Goal: Check status: Check status

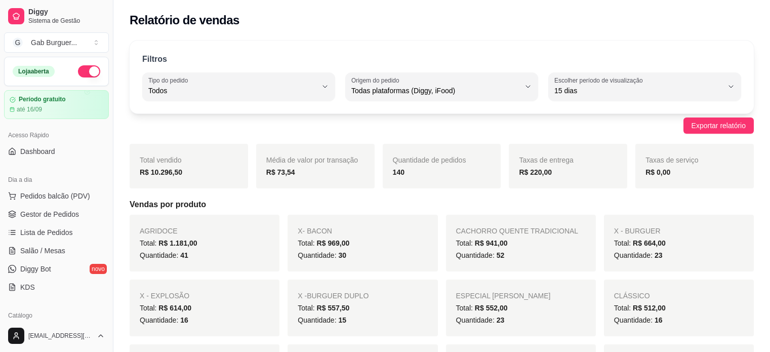
select select "ALL"
select select "15"
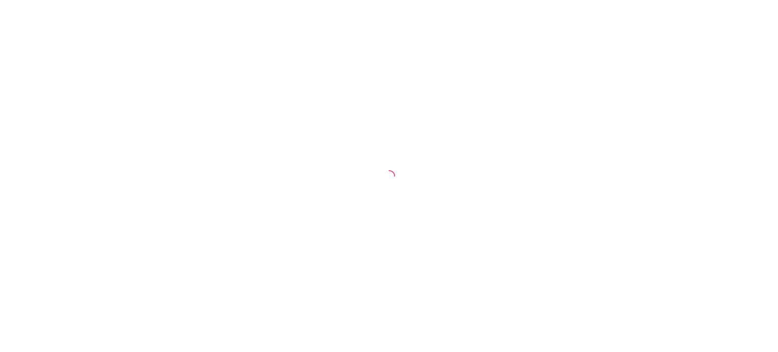
select select "ALL"
select select "0"
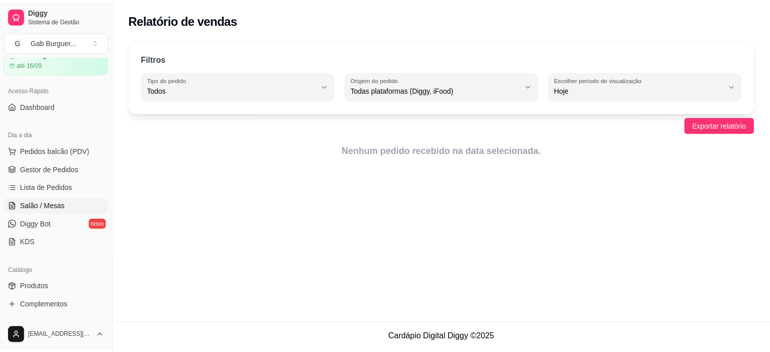
scroll to position [152, 0]
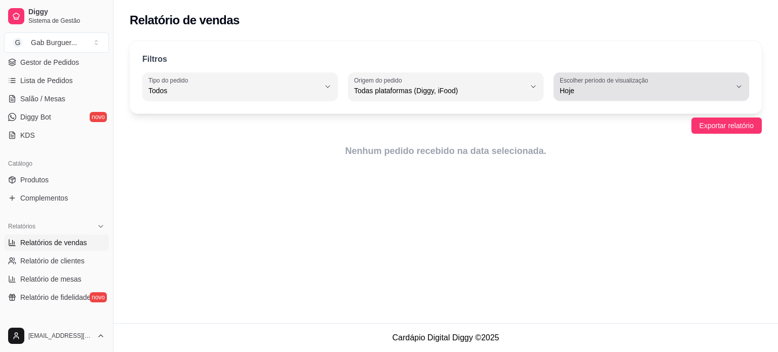
click at [607, 91] on span "Hoje" at bounding box center [644, 91] width 171 height 10
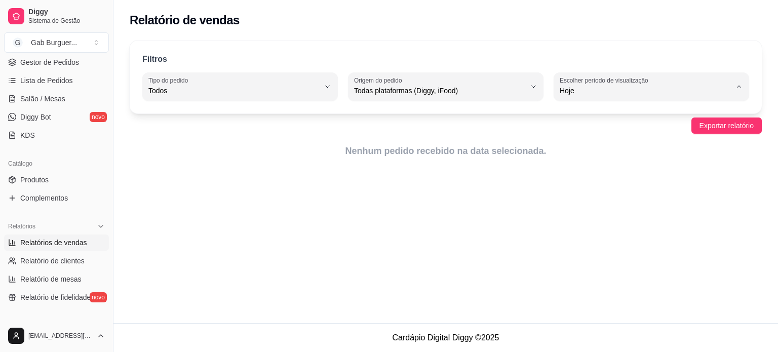
click at [597, 136] on span "Ontem" at bounding box center [646, 131] width 163 height 10
type input "1"
select select "1"
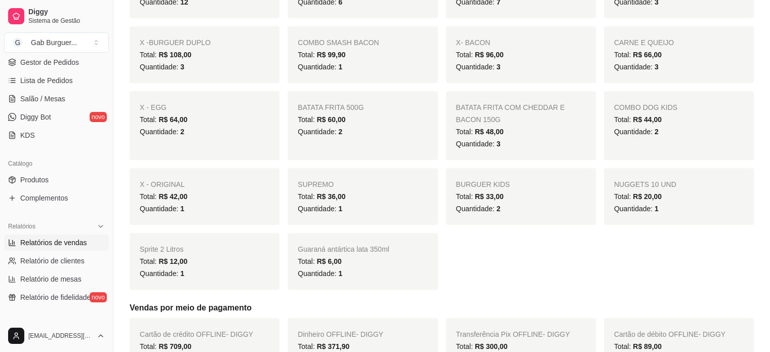
scroll to position [51, 0]
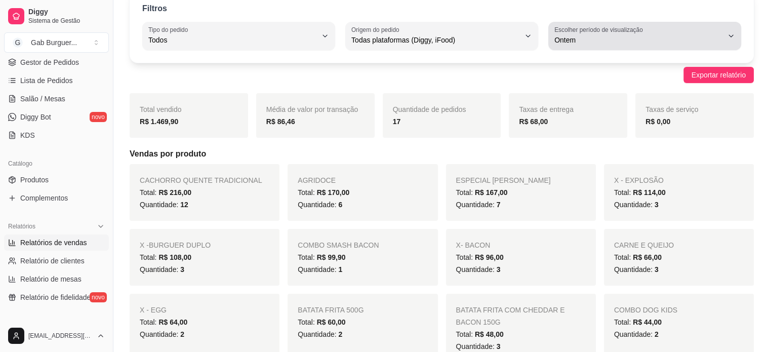
click at [646, 41] on span "Ontem" at bounding box center [638, 40] width 169 height 10
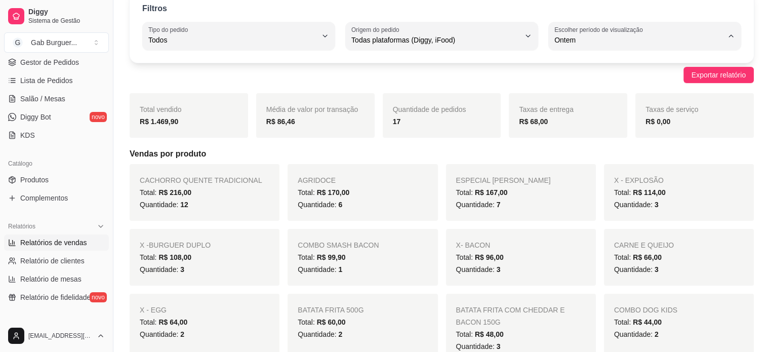
click at [611, 98] on span "7 dias" at bounding box center [640, 97] width 160 height 10
type input "7"
select select "7"
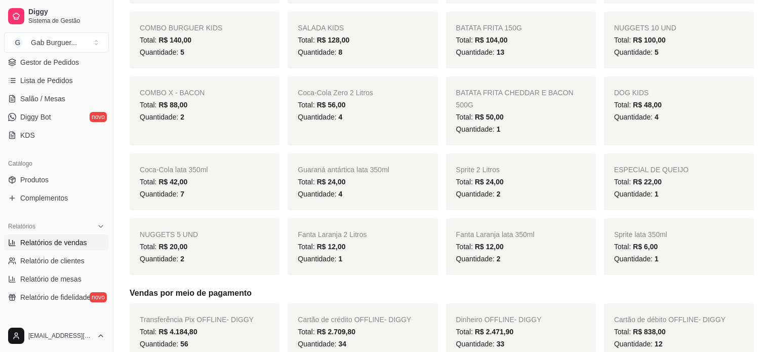
scroll to position [557, 0]
